Goal: Information Seeking & Learning: Find specific page/section

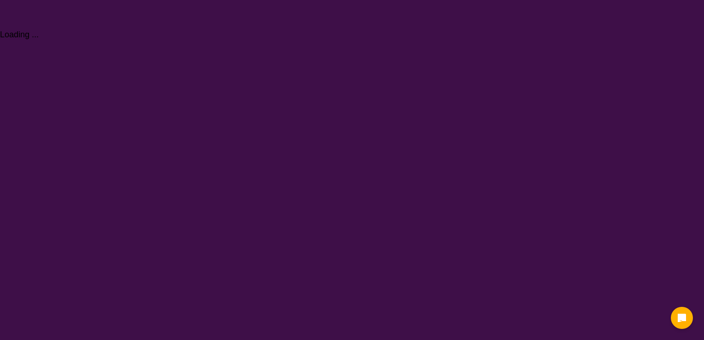
select select "[MEDICAL_DATA]"
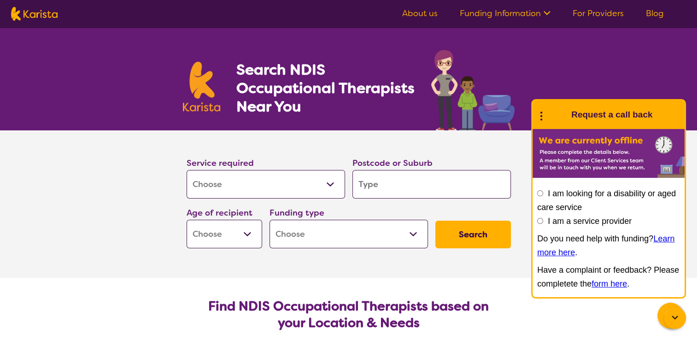
click at [390, 184] on input "search" at bounding box center [431, 184] width 158 height 29
type input "d"
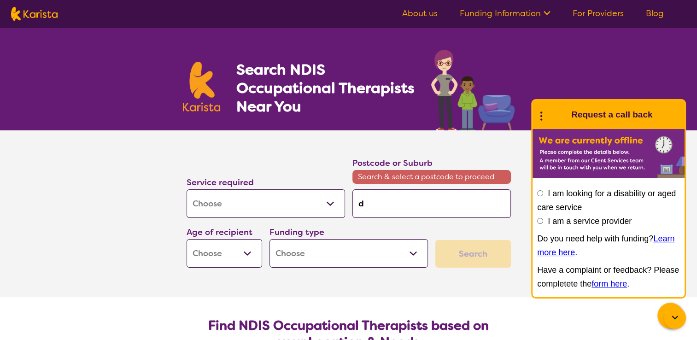
type input "da"
type input "dak"
type input "daka"
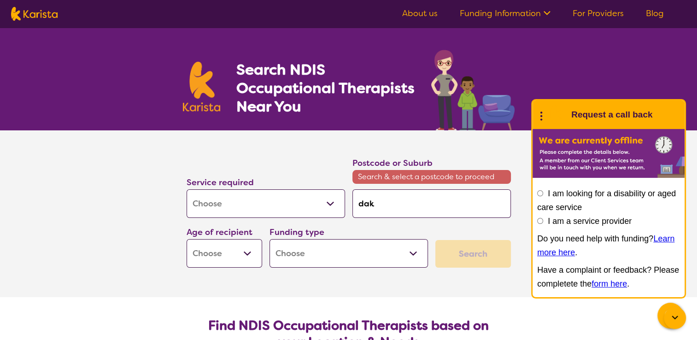
type input "daka"
type input "dakak"
type input "daka"
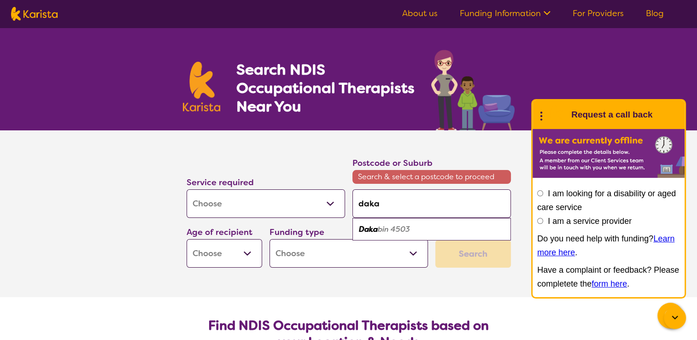
click at [388, 228] on em "bin 4503" at bounding box center [394, 229] width 32 height 10
type input "4503"
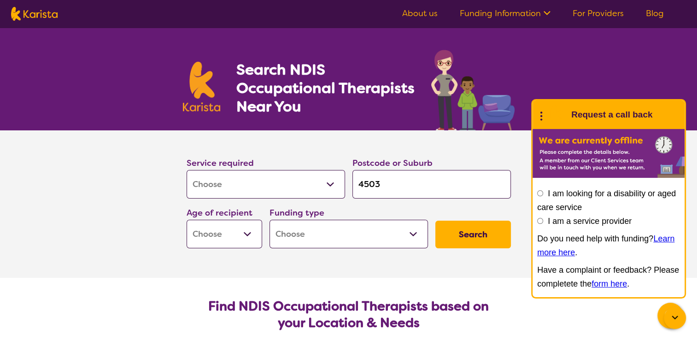
click at [249, 235] on select "Early Childhood - 0 to 9 Child - 10 to 11 Adolescent - 12 to 17 Adult - 18 to 6…" at bounding box center [225, 234] width 76 height 29
select select "AD"
click at [187, 220] on select "Early Childhood - 0 to 9 Child - 10 to 11 Adolescent - 12 to 17 Adult - 18 to 6…" at bounding box center [225, 234] width 76 height 29
select select "AD"
click at [306, 241] on select "Home Care Package (HCP) National Disability Insurance Scheme (NDIS) I don't know" at bounding box center [348, 234] width 158 height 29
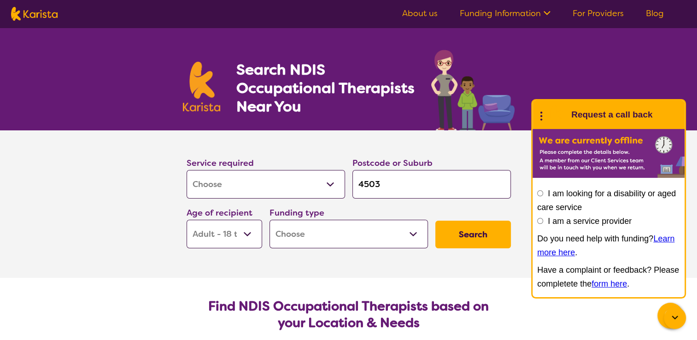
select select "NDIS"
click at [269, 220] on select "Home Care Package (HCP) National Disability Insurance Scheme (NDIS) I don't know" at bounding box center [348, 234] width 158 height 29
select select "NDIS"
click at [459, 243] on button "Search" at bounding box center [473, 235] width 76 height 28
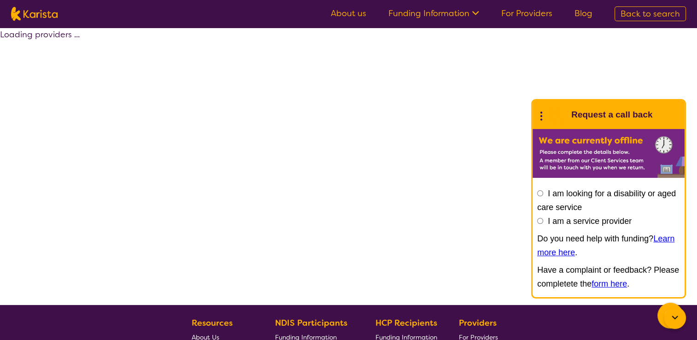
select select "by_score"
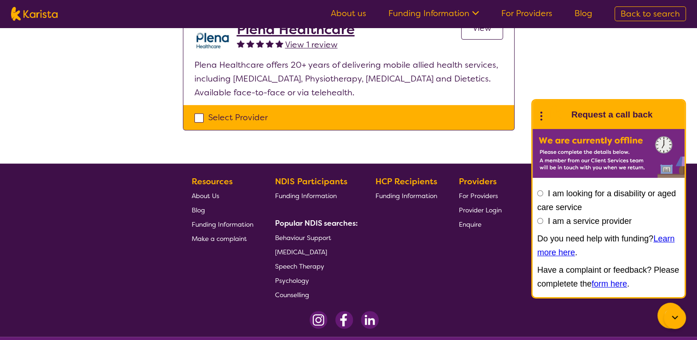
scroll to position [391, 0]
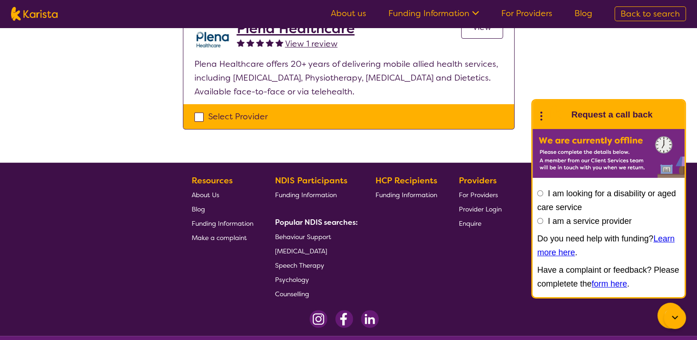
click at [317, 253] on span "[MEDICAL_DATA]" at bounding box center [301, 251] width 52 height 8
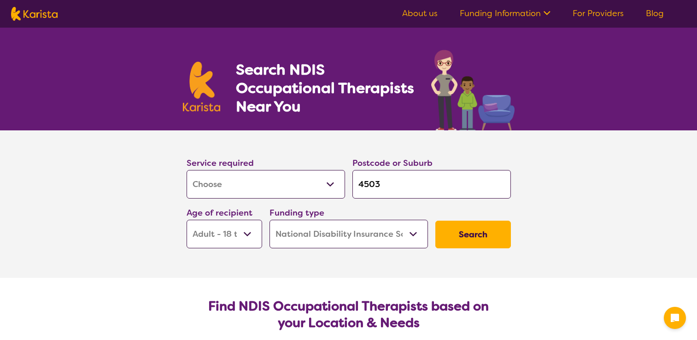
select select "[MEDICAL_DATA]"
select select "AD"
select select "NDIS"
select select "[MEDICAL_DATA]"
select select "AD"
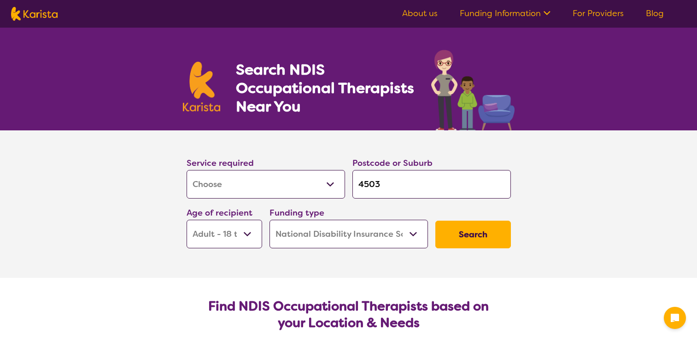
select select "NDIS"
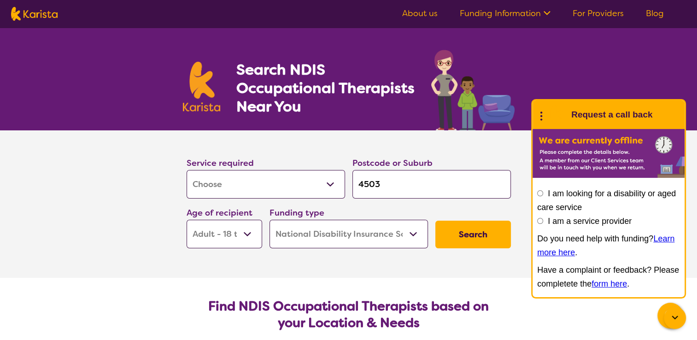
click at [489, 236] on button "Search" at bounding box center [473, 235] width 76 height 28
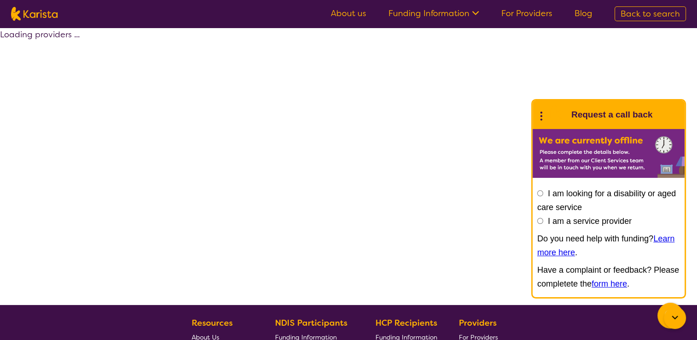
select select "by_score"
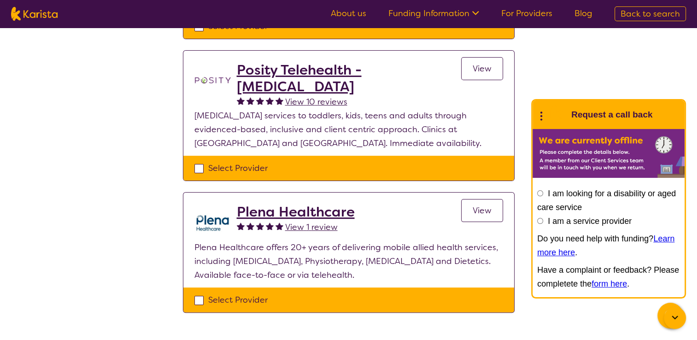
scroll to position [209, 0]
